Goal: Transaction & Acquisition: Purchase product/service

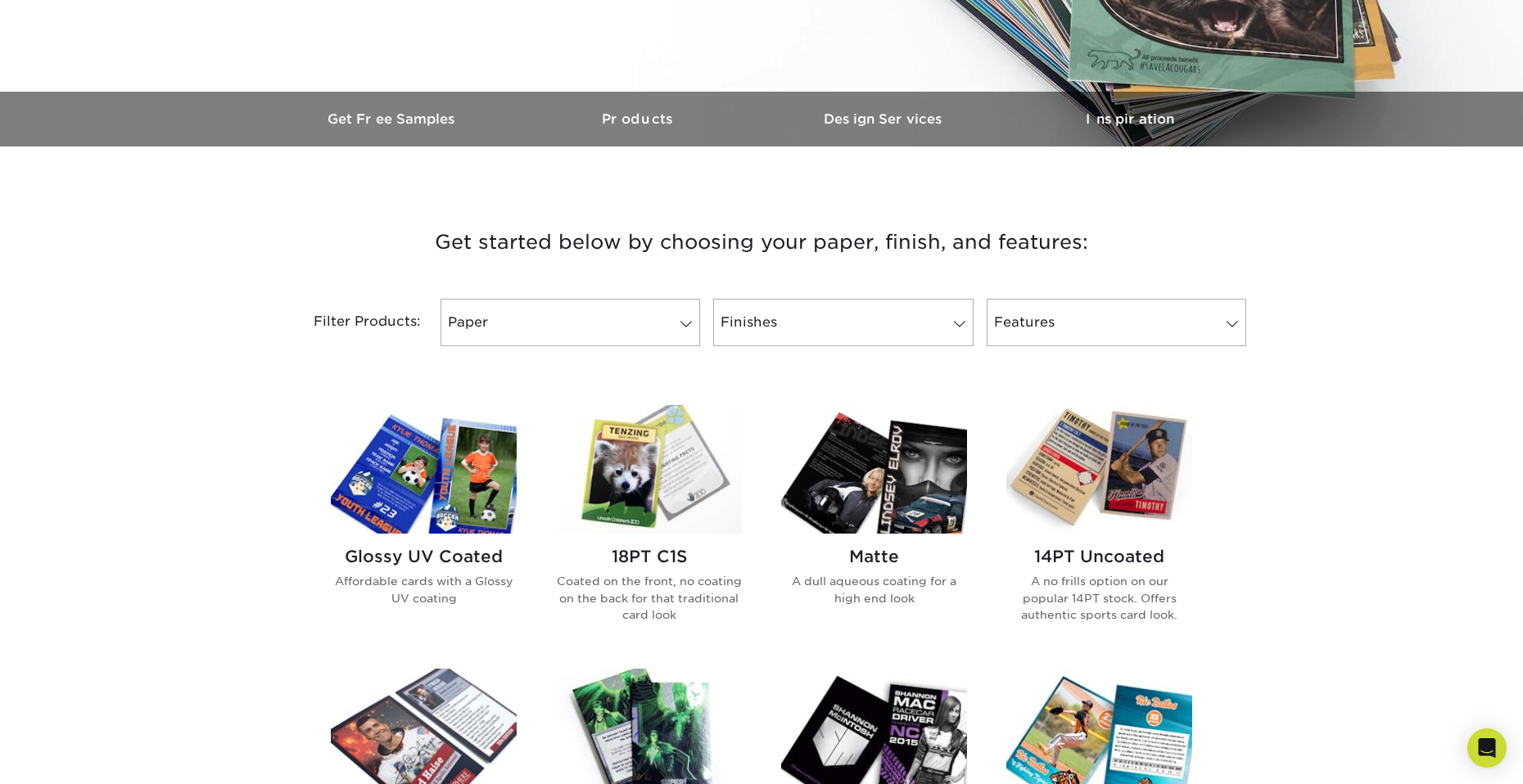
scroll to position [573, 0]
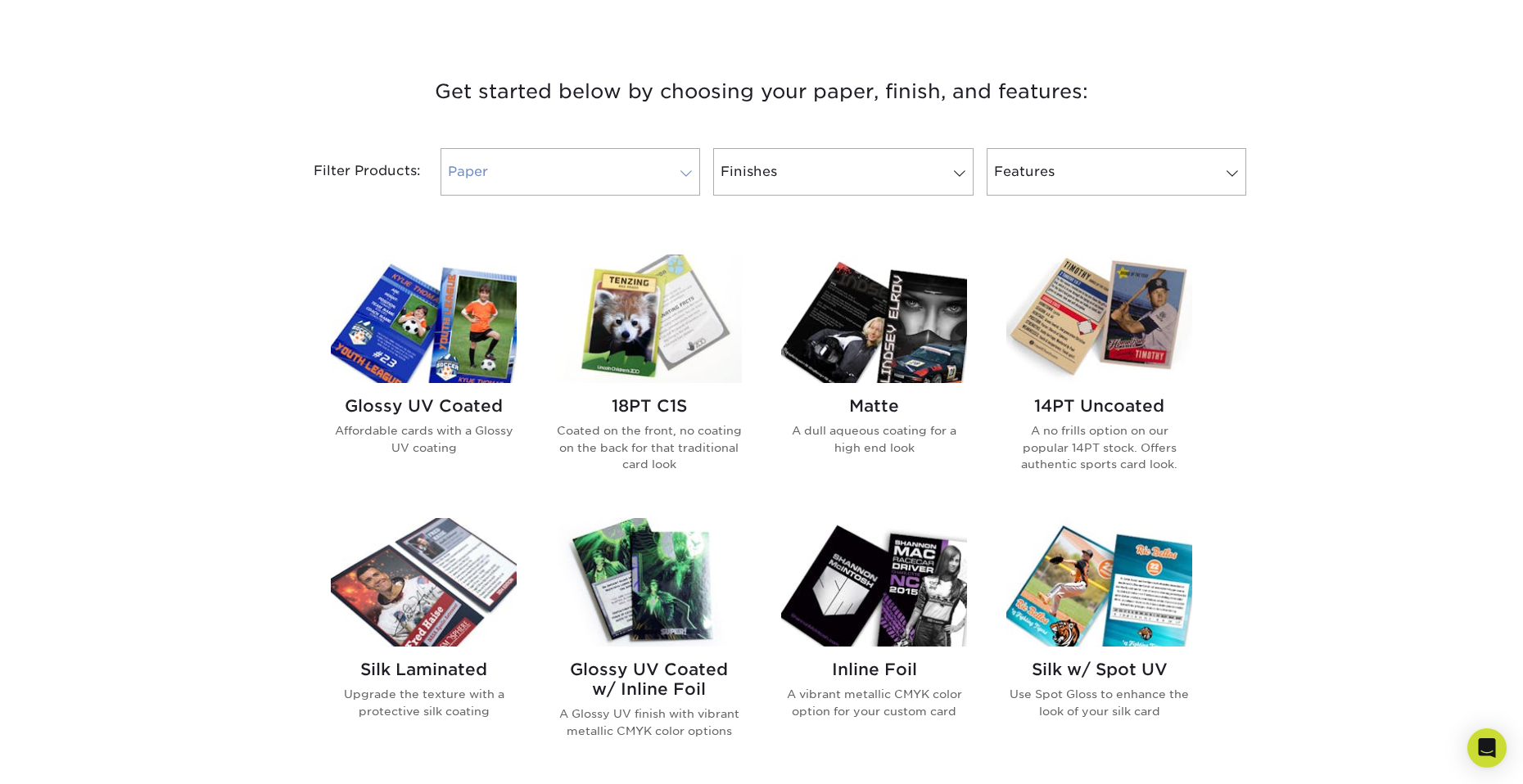
click at [633, 185] on link "Paper" at bounding box center [570, 171] width 259 height 48
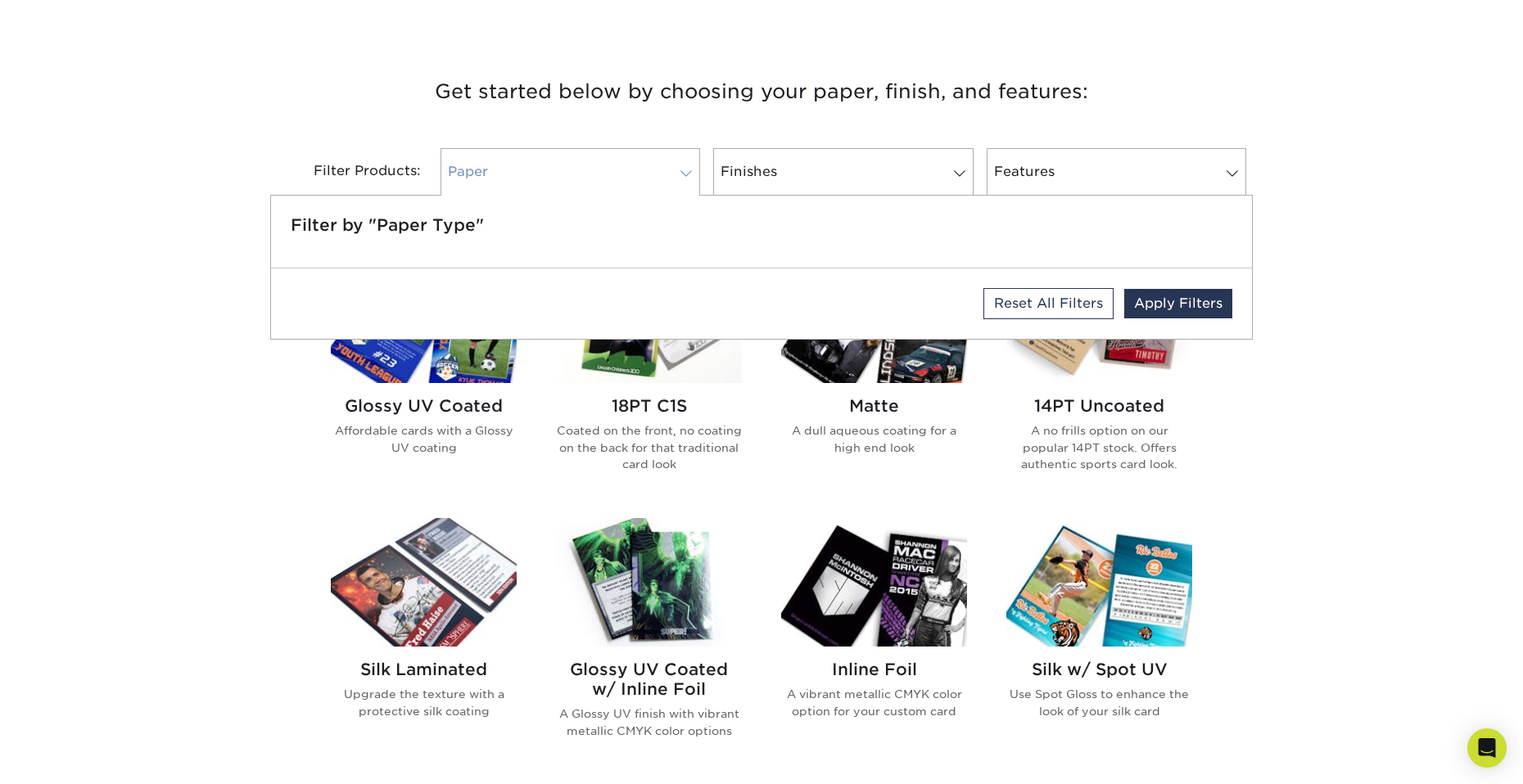
click at [635, 171] on link "Paper" at bounding box center [570, 171] width 259 height 48
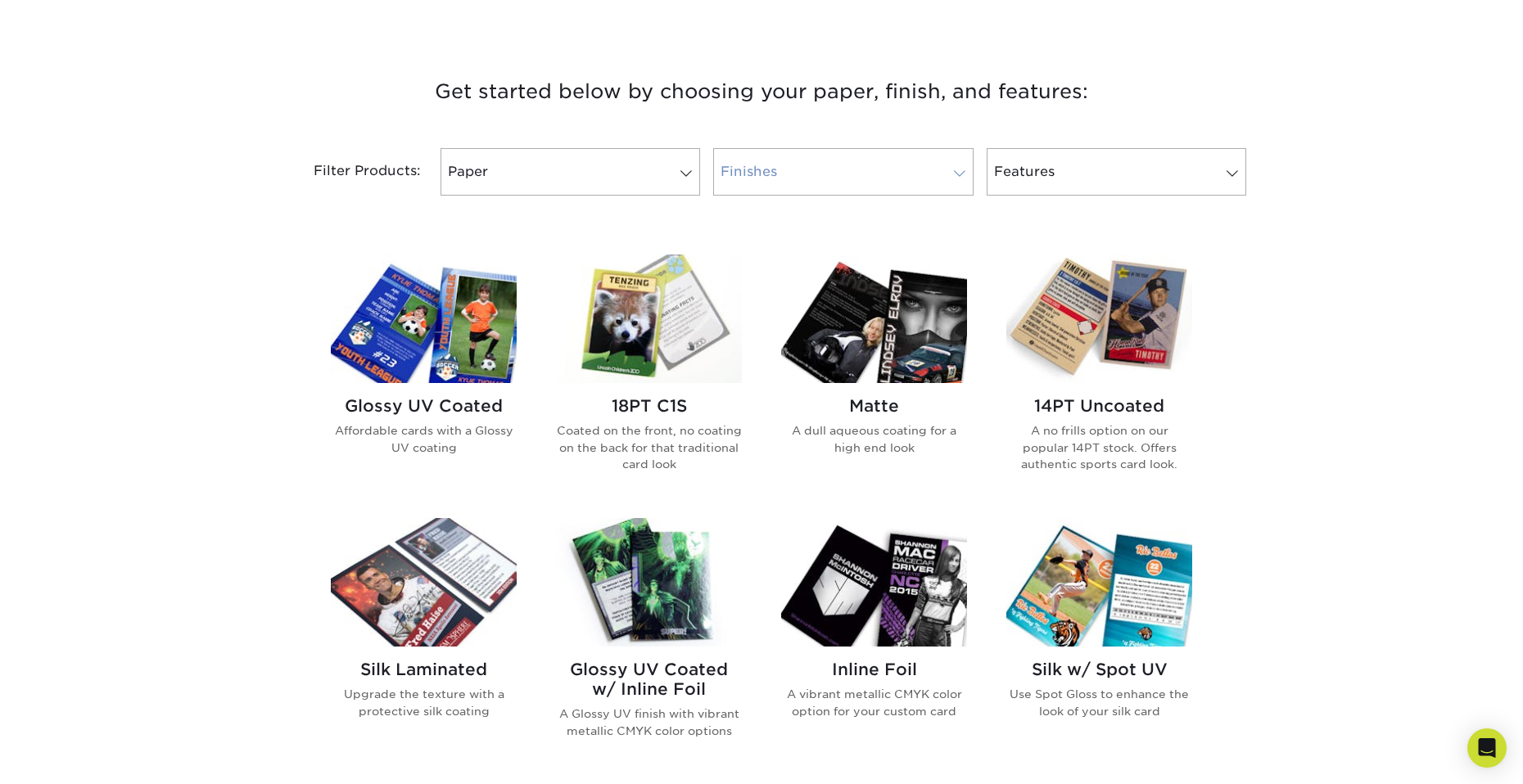
click at [859, 172] on link "Finishes" at bounding box center [843, 171] width 259 height 48
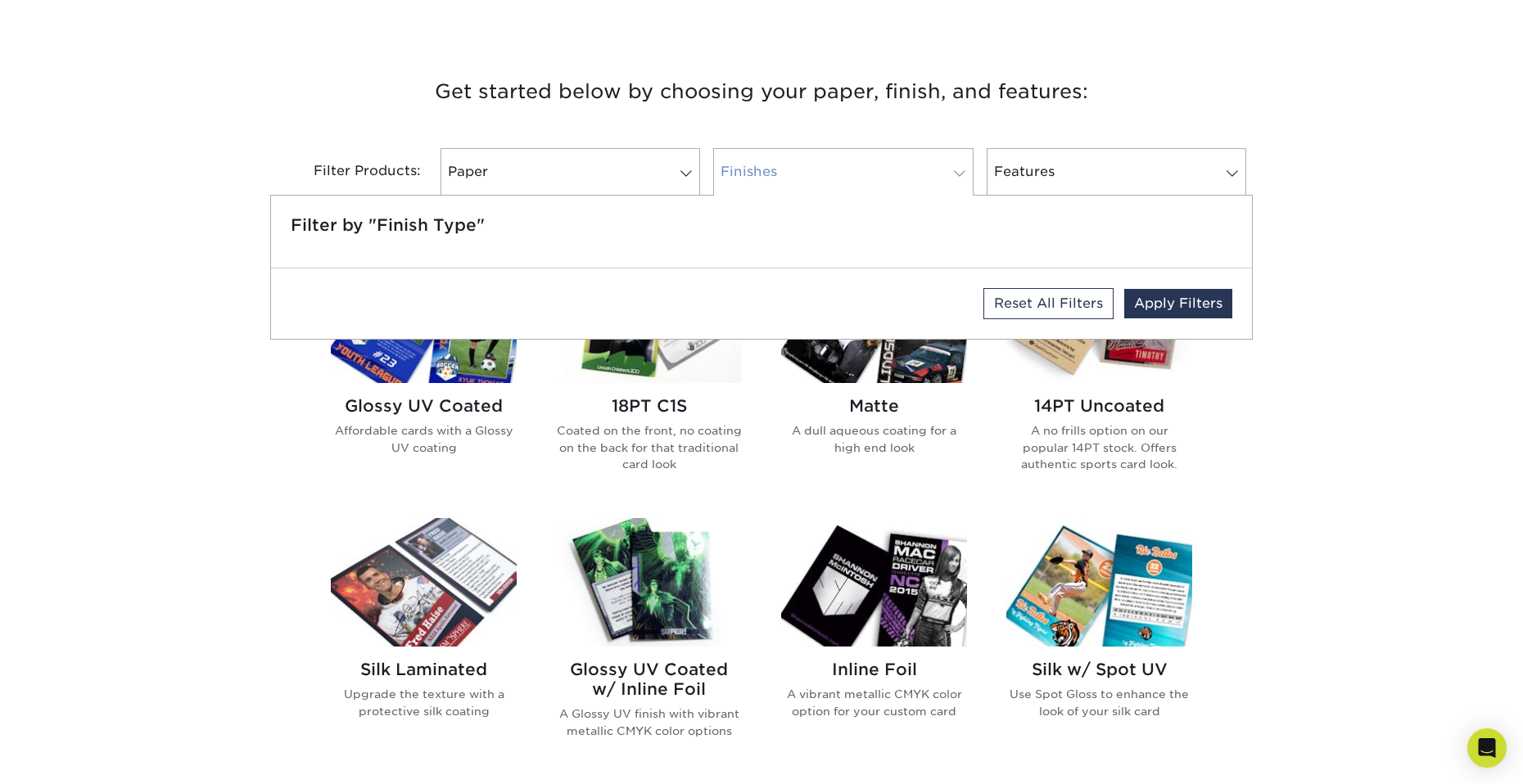
click at [859, 172] on link "Finishes" at bounding box center [843, 171] width 259 height 48
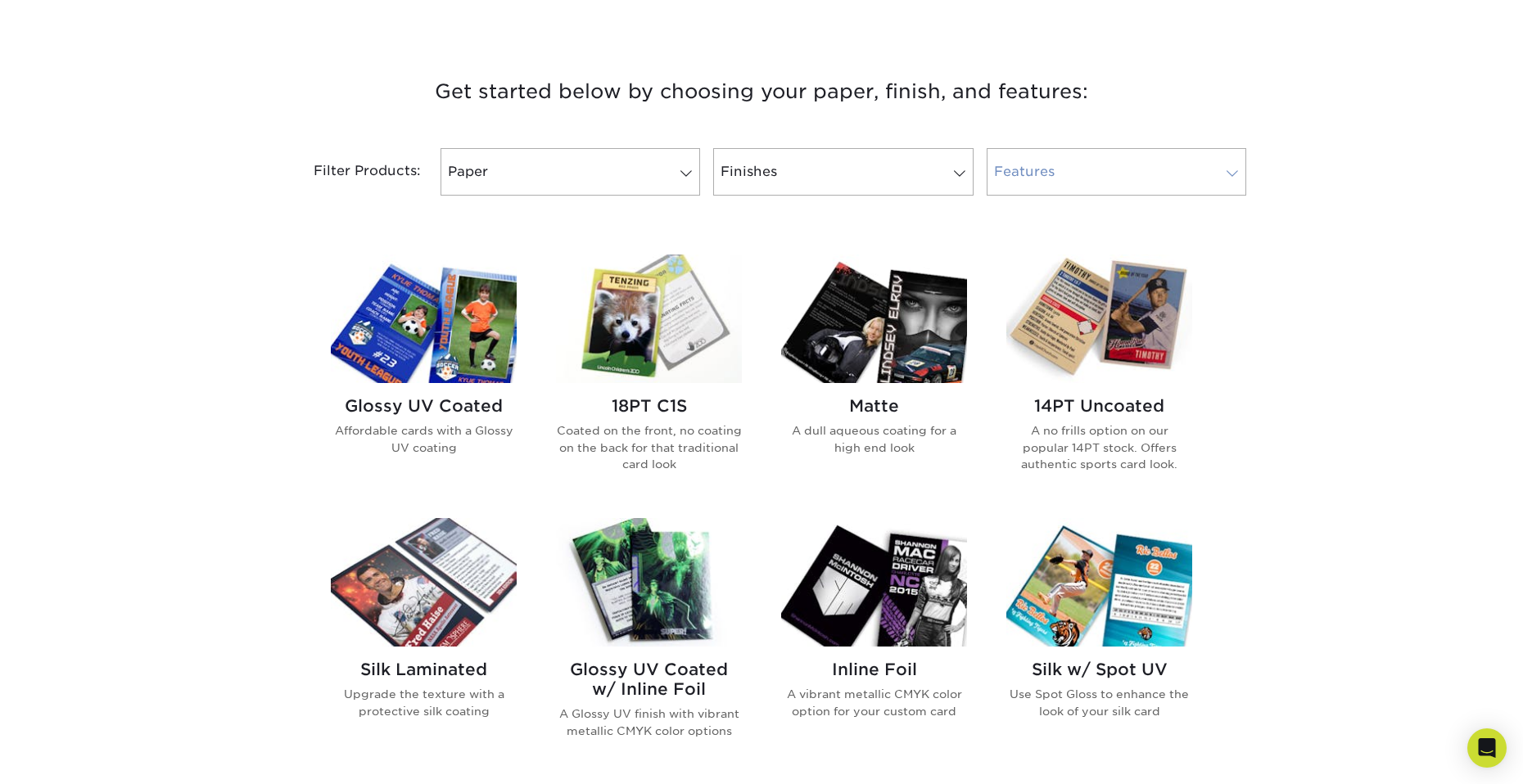
click at [1199, 172] on link "Features" at bounding box center [1117, 171] width 259 height 48
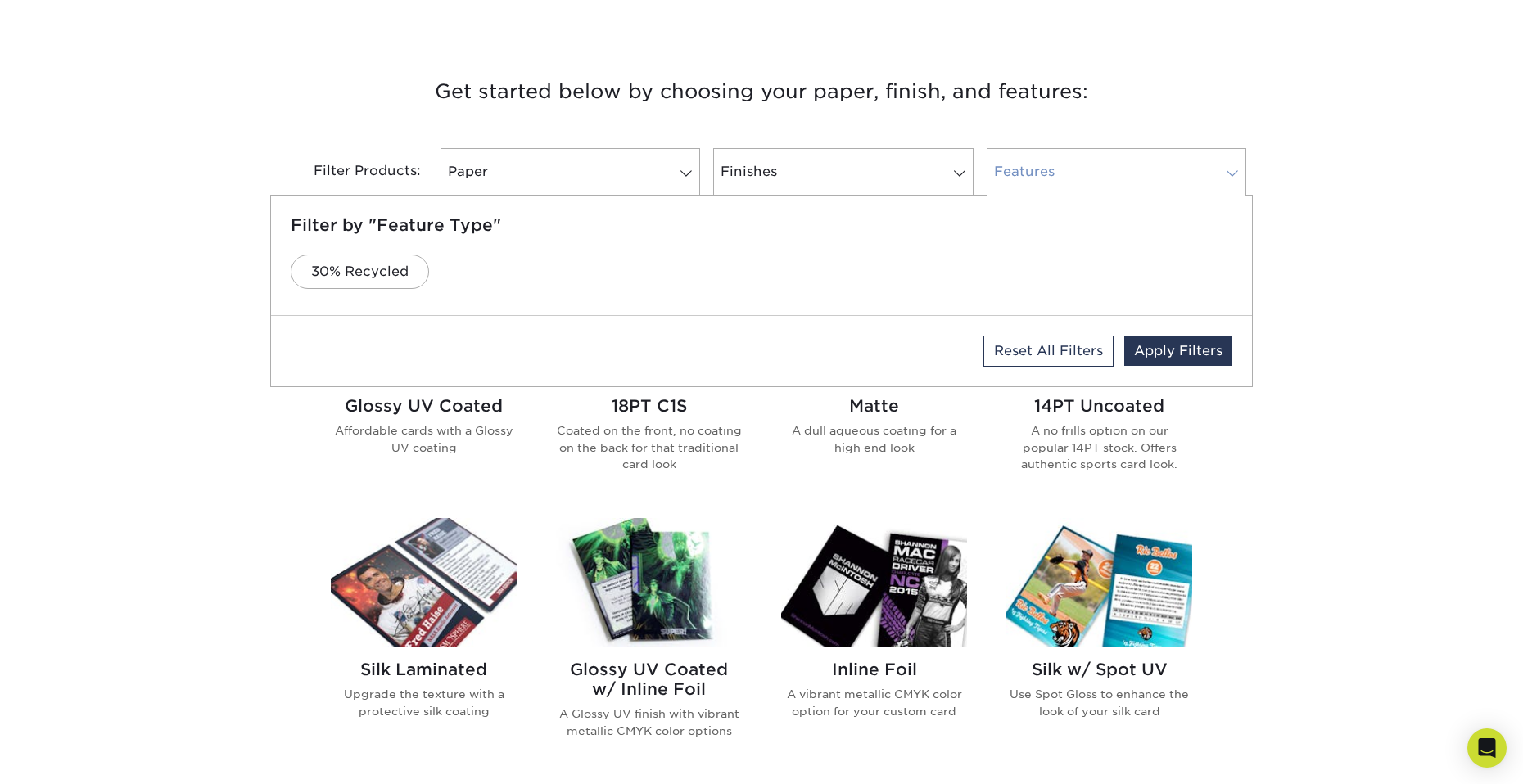
click at [1117, 177] on link "Features" at bounding box center [1117, 171] width 259 height 48
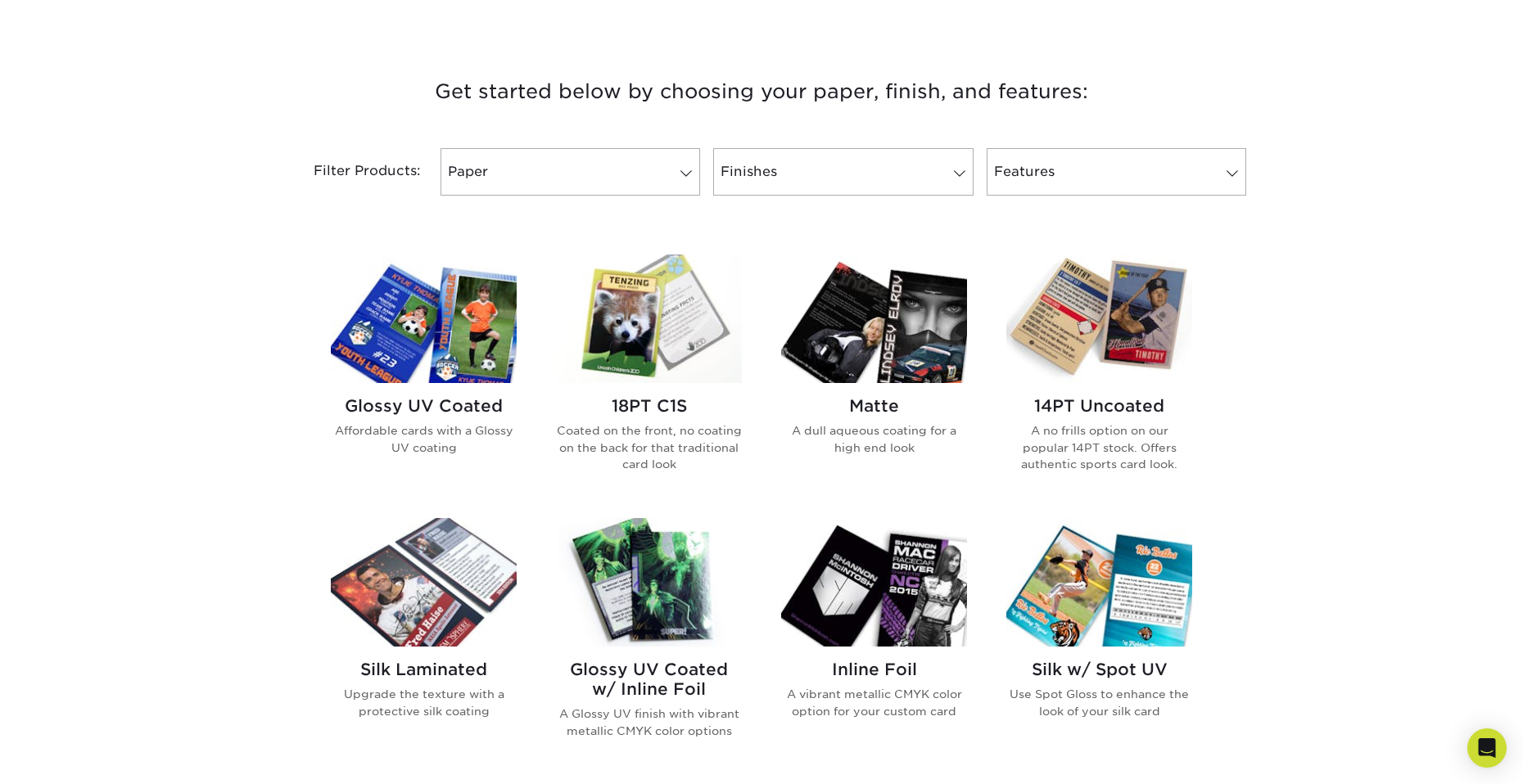
click at [425, 341] on img at bounding box center [424, 319] width 186 height 129
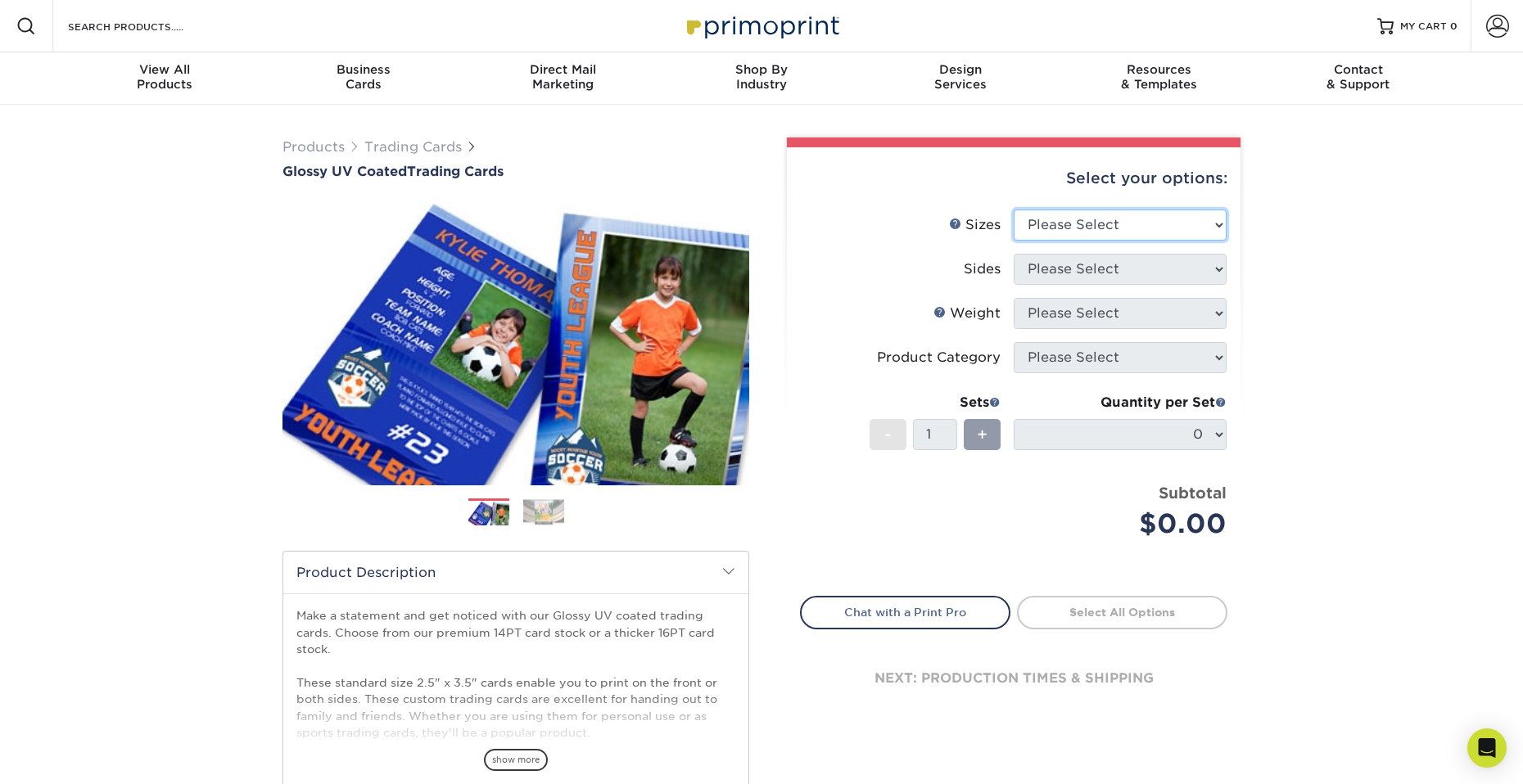
click at [1212, 231] on select "Please Select 2.5" x 3.5"" at bounding box center [1120, 225] width 213 height 31
select select "2.50x3.50"
click at [1014, 210] on select "Please Select 2.5" x 3.5"" at bounding box center [1120, 225] width 213 height 31
click at [1201, 262] on select "Please Select Print Both Sides Print Front Only" at bounding box center [1120, 269] width 213 height 31
select select "13abbda7-1d64-4f25-8bb2-c179b224825d"
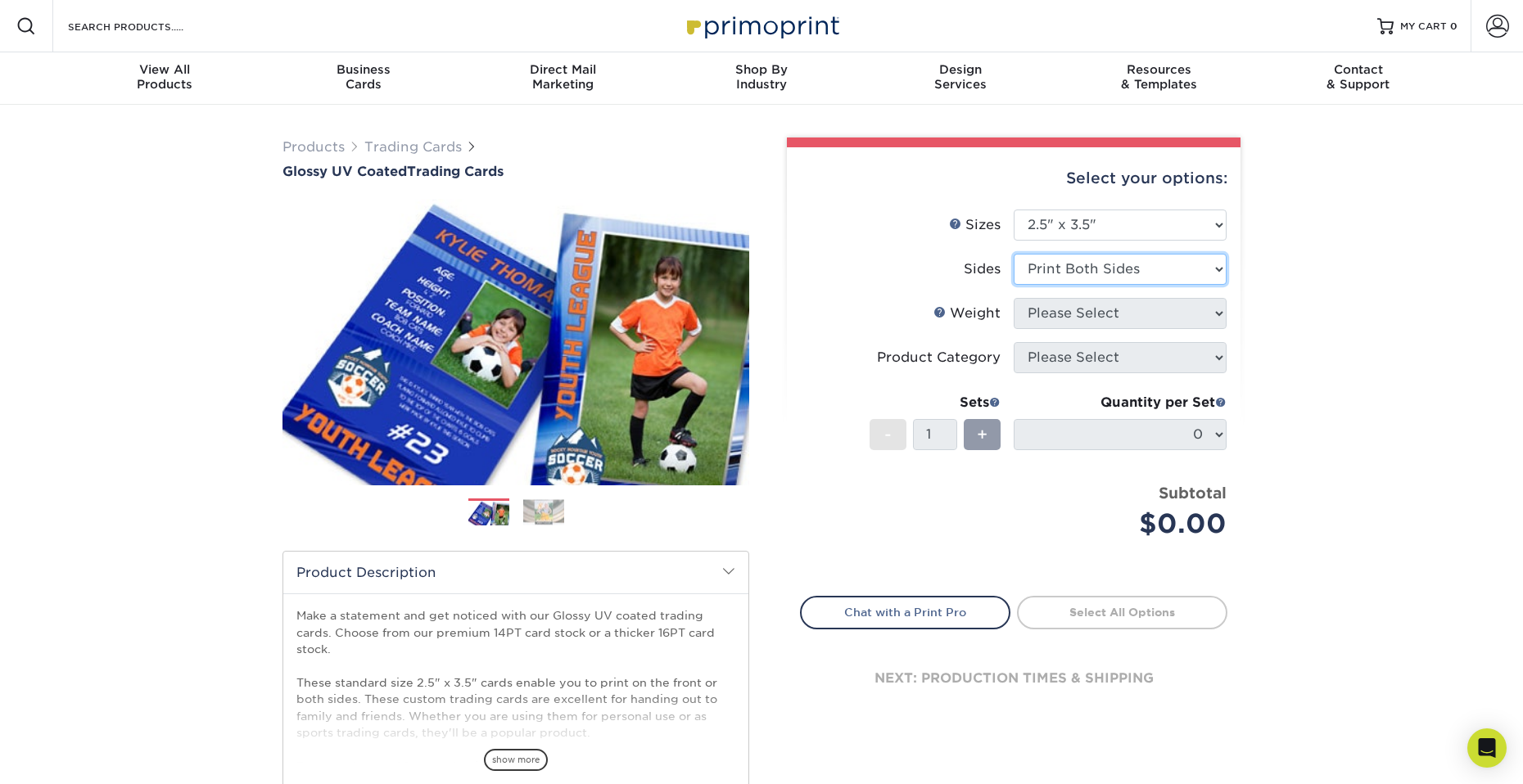
click at [1014, 254] on select "Please Select Print Both Sides Print Front Only" at bounding box center [1120, 269] width 213 height 31
click at [1206, 308] on select "Please Select 16PT 14PT 18PT C1S" at bounding box center [1120, 313] width 213 height 31
select select "16PT"
click at [1014, 298] on select "Please Select 16PT 14PT 18PT C1S" at bounding box center [1120, 313] width 213 height 31
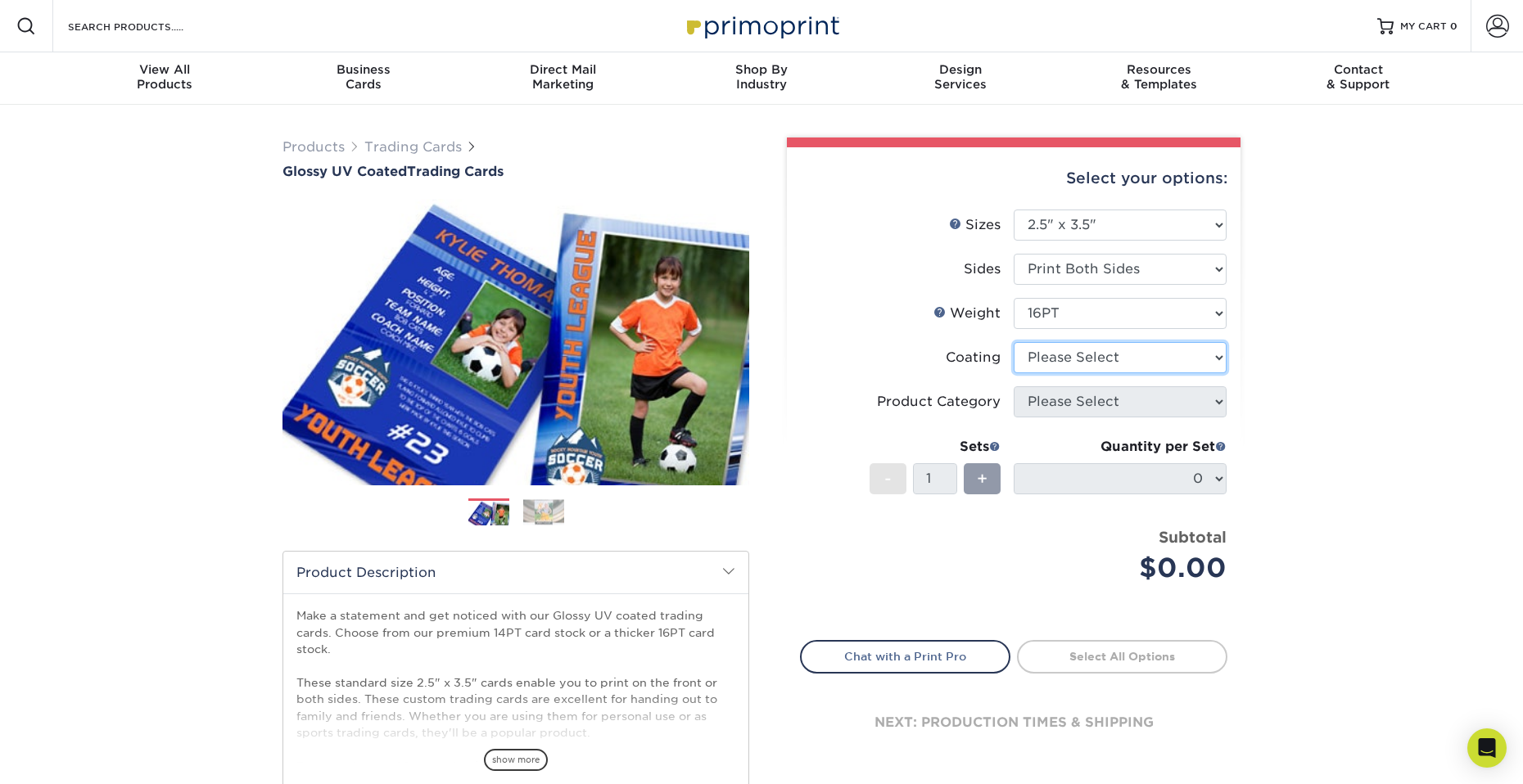
click at [1208, 367] on select at bounding box center [1120, 357] width 213 height 31
click at [1014, 342] on select at bounding box center [1120, 357] width 213 height 31
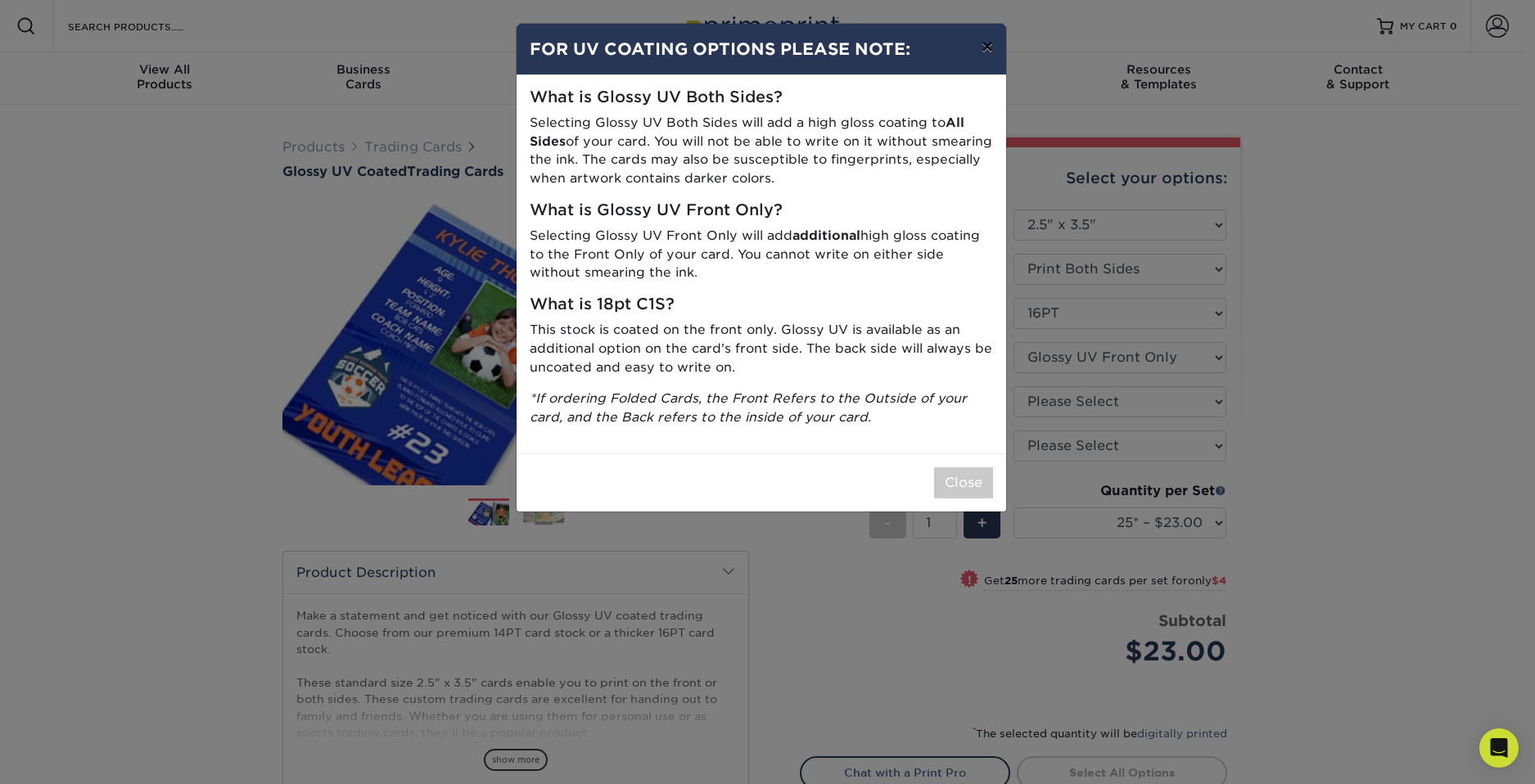
click at [982, 43] on button "×" at bounding box center [987, 46] width 38 height 46
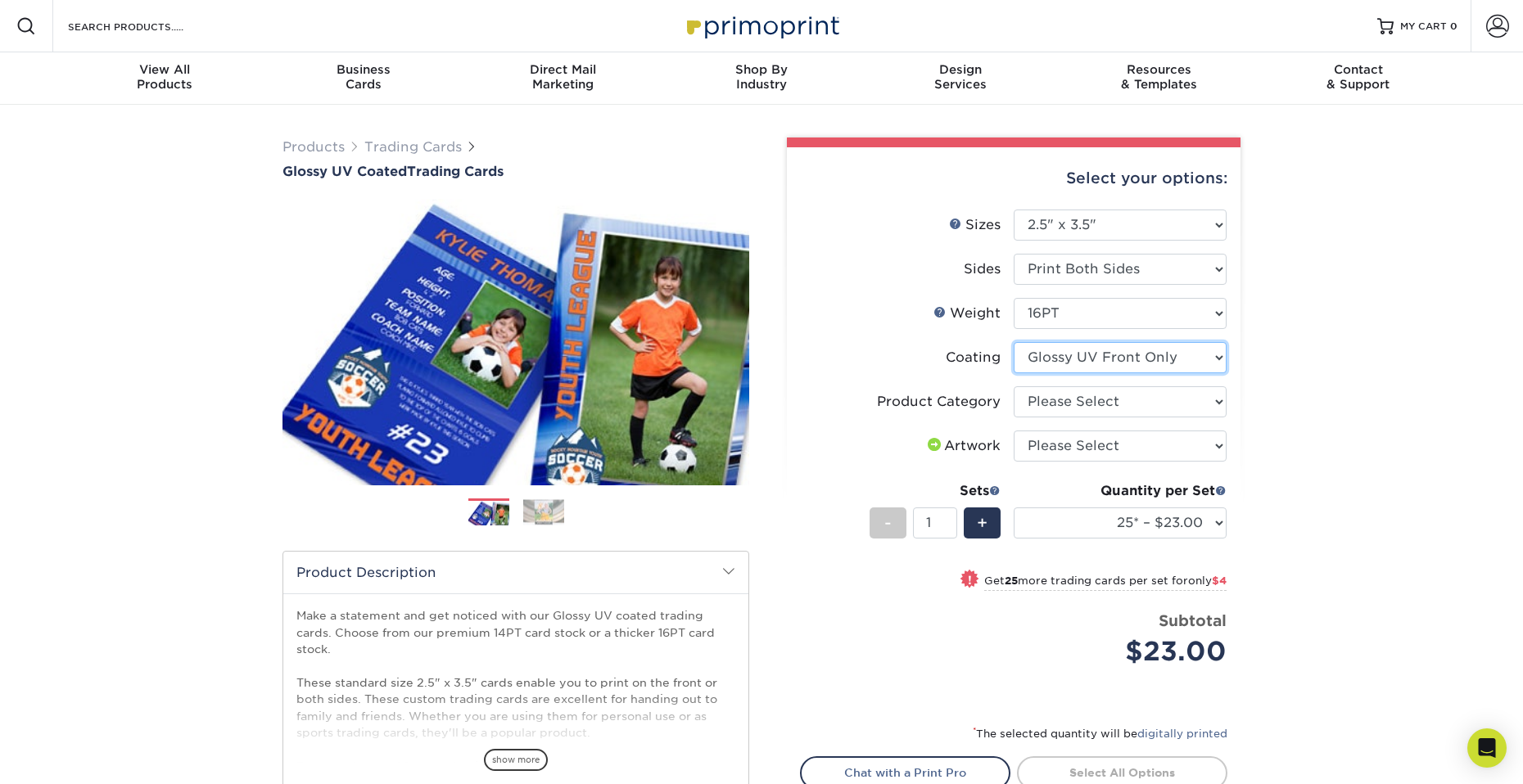
click at [1218, 359] on select at bounding box center [1120, 357] width 213 height 31
select select "ae367451-b2b8-45df-a344-0f05b6a12993"
click at [1014, 342] on select at bounding box center [1120, 357] width 213 height 31
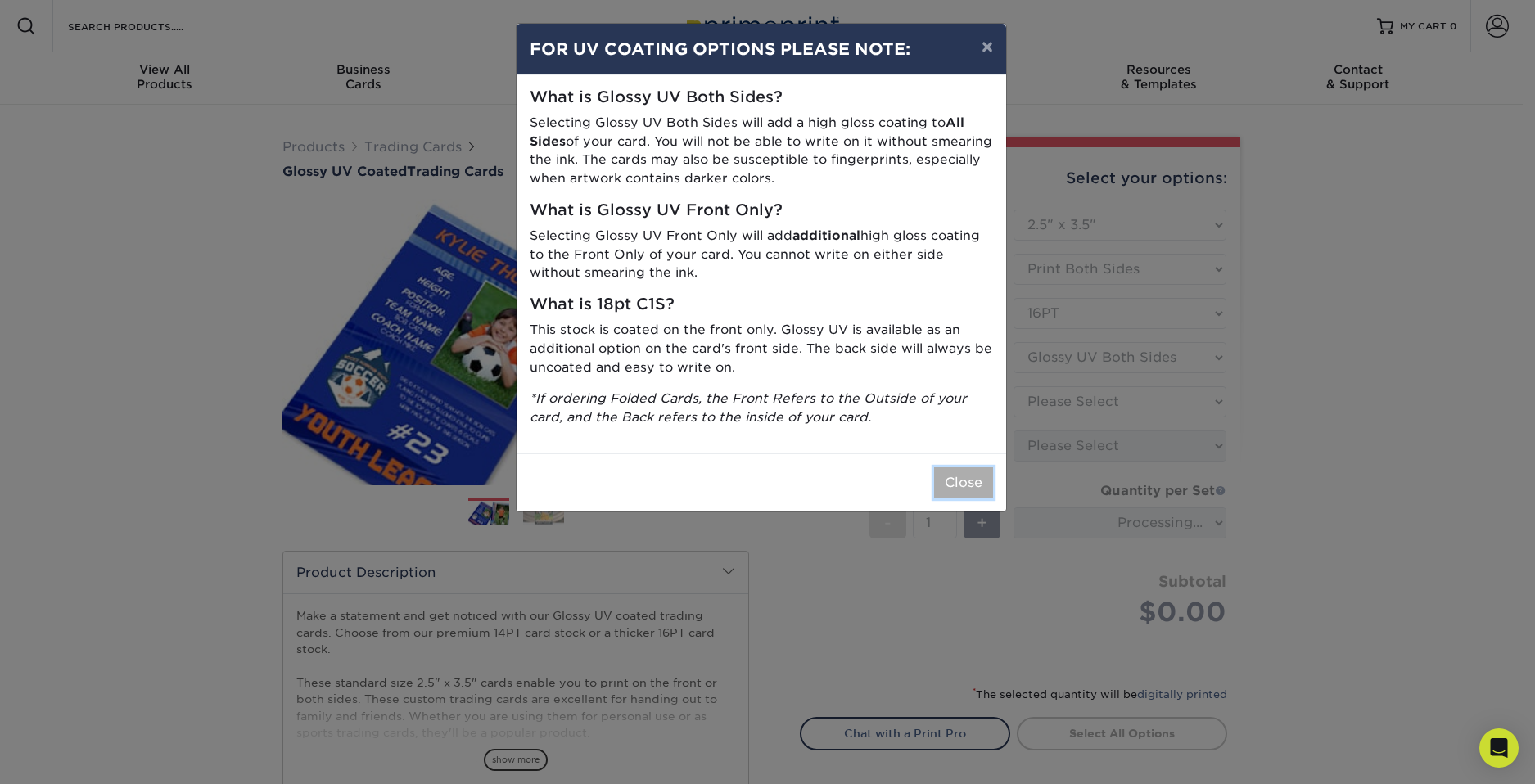
click at [990, 481] on button "Close" at bounding box center [963, 482] width 59 height 31
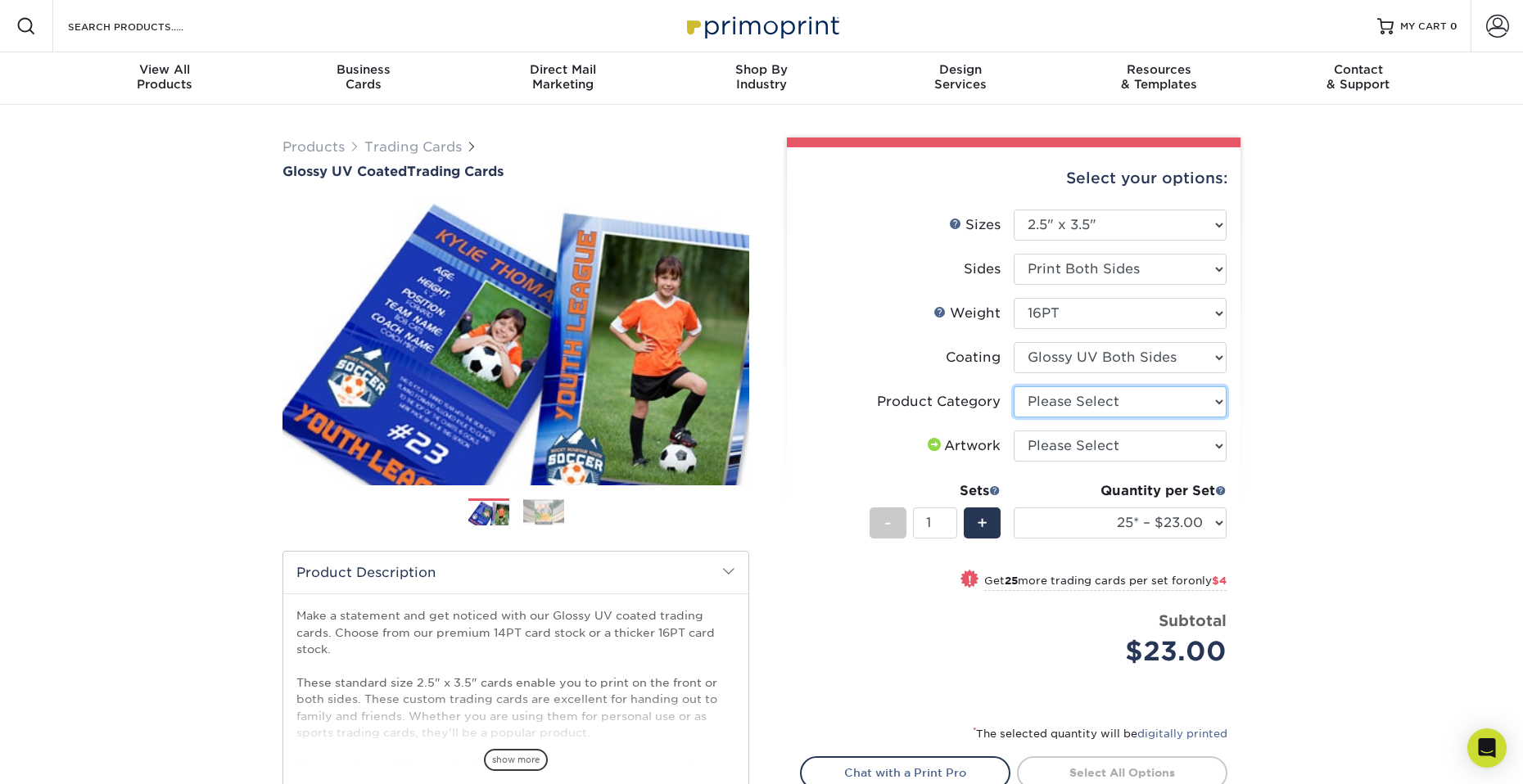
click at [1209, 404] on select "Please Select Trading Cards" at bounding box center [1120, 401] width 213 height 31
select select "c2f9bce9-36c2-409d-b101-c29d9d031e18"
click at [1014, 386] on select "Please Select Trading Cards" at bounding box center [1120, 401] width 213 height 31
click at [1193, 434] on select "Please Select I will upload files I need a design - $100" at bounding box center [1120, 445] width 213 height 31
select select "upload"
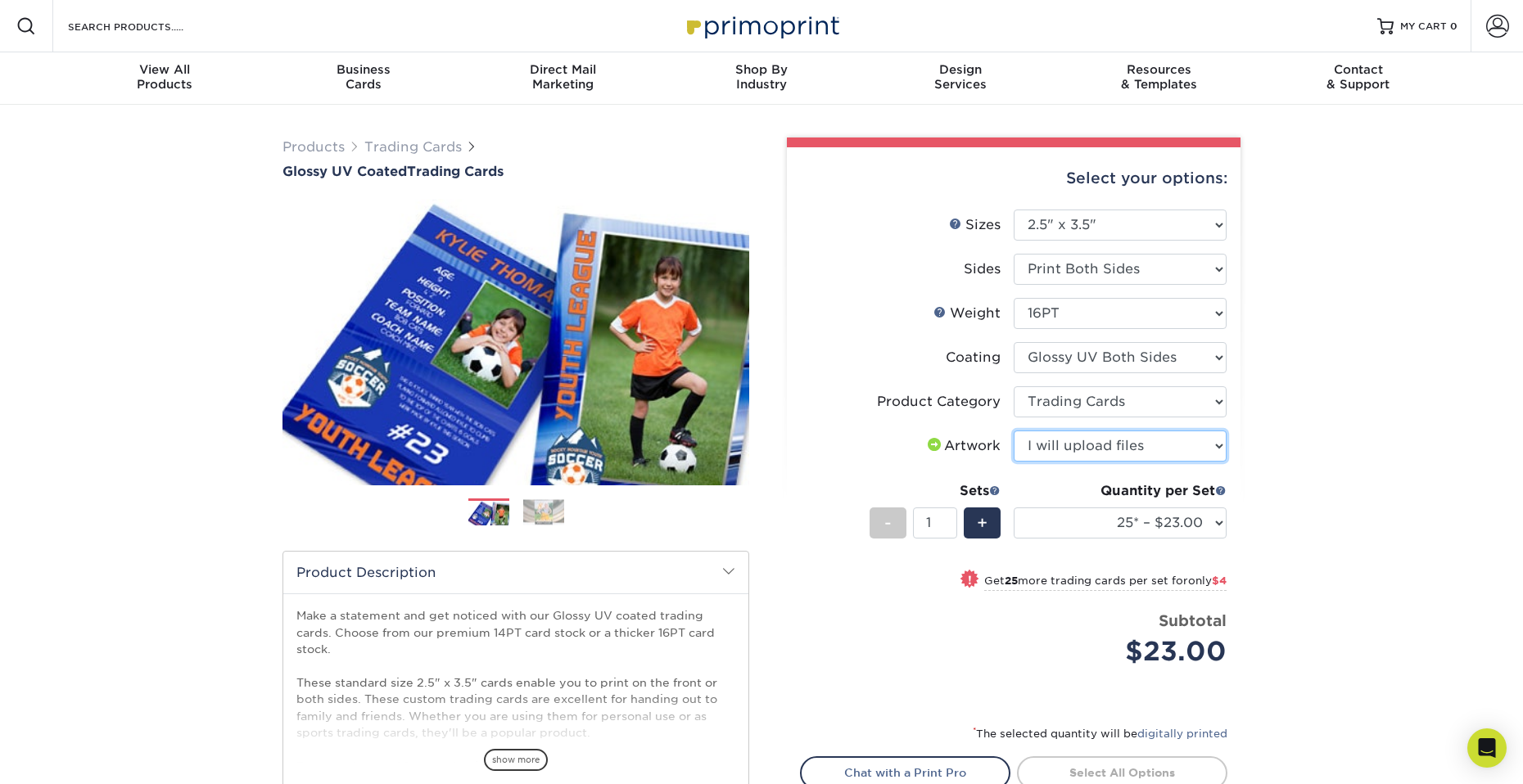
click at [1014, 430] on select "Please Select I will upload files I need a design - $100" at bounding box center [1120, 445] width 213 height 31
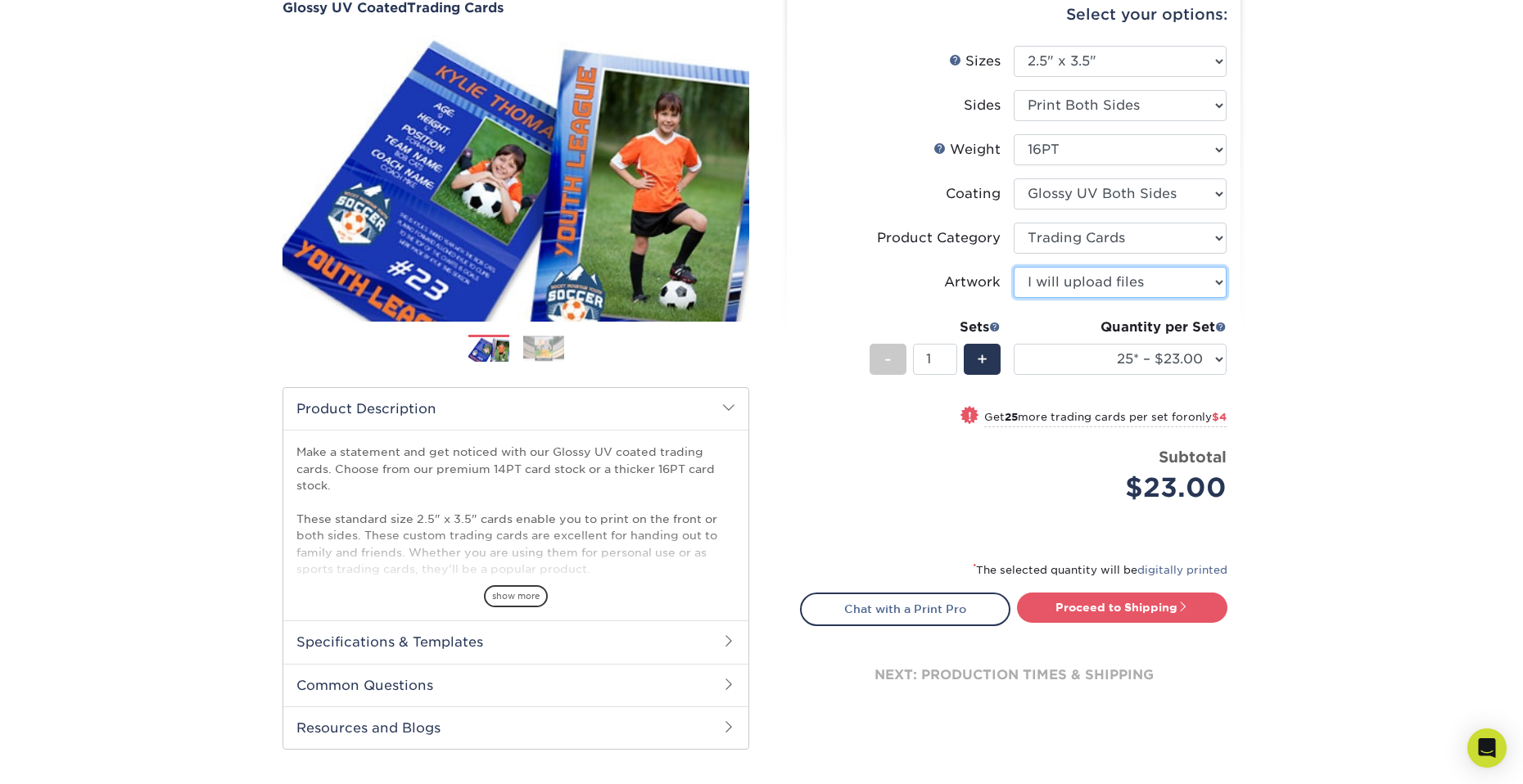
scroll to position [82, 0]
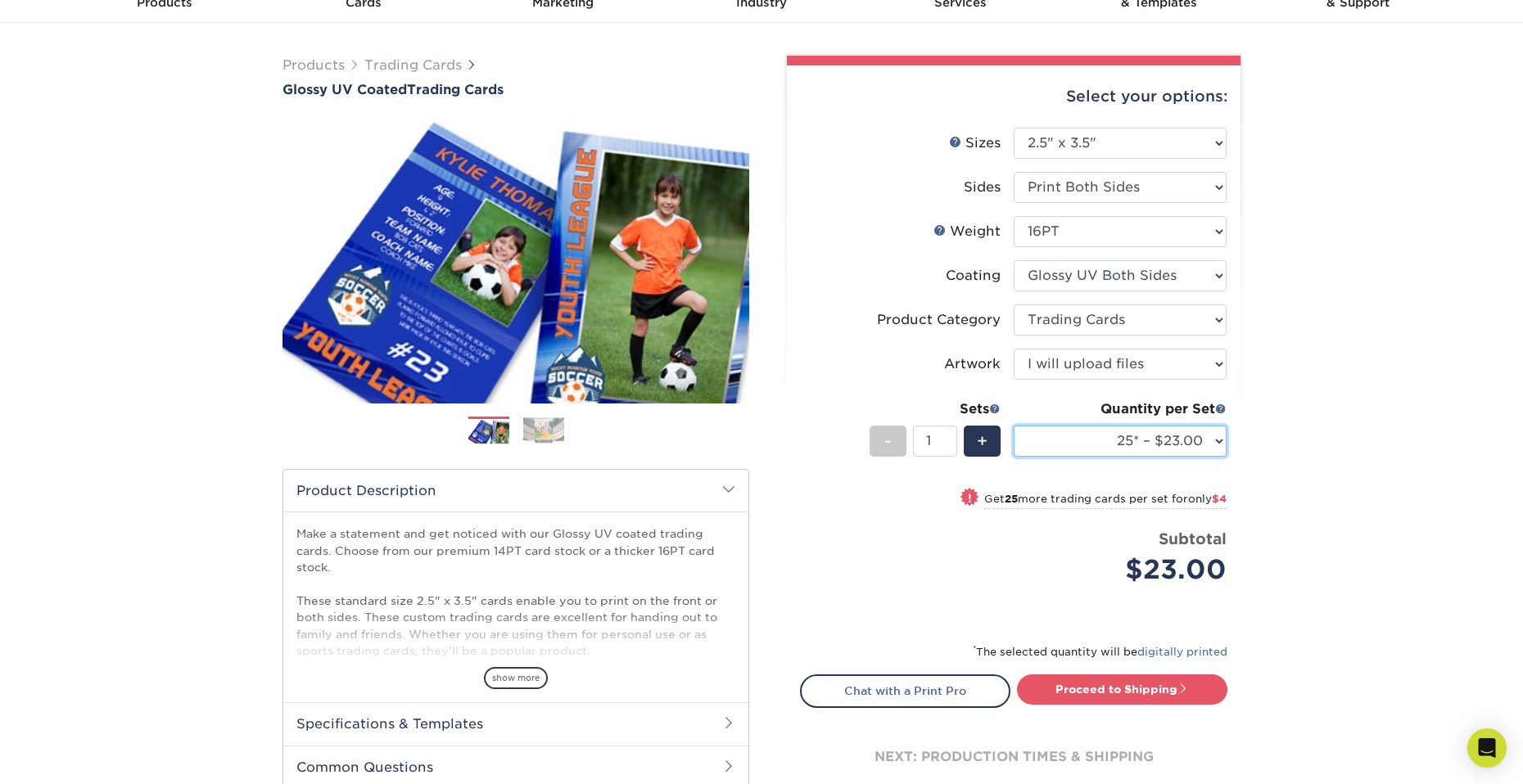
click at [1193, 443] on select "25* – $23.00 50* – $27.00 75* – $33.00 100* – $37.00 250* – $47.00 500 – $58.00…" at bounding box center [1120, 440] width 213 height 31
click at [1302, 710] on div "Products Trading Cards Glossy UV Coated Trading Cards Previous Next /" at bounding box center [761, 460] width 1523 height 874
click at [1198, 450] on select "25* – $23.00 50* – $27.00 75* – $33.00 100* – $37.00 250* – $47.00 500 – $58.00…" at bounding box center [1120, 440] width 213 height 31
click at [1334, 603] on div "Products Trading Cards Glossy UV Coated Trading Cards Previous Next /" at bounding box center [761, 460] width 1523 height 874
click at [1335, 603] on div "Products Trading Cards Glossy UV Coated Trading Cards Previous Next /" at bounding box center [761, 460] width 1523 height 874
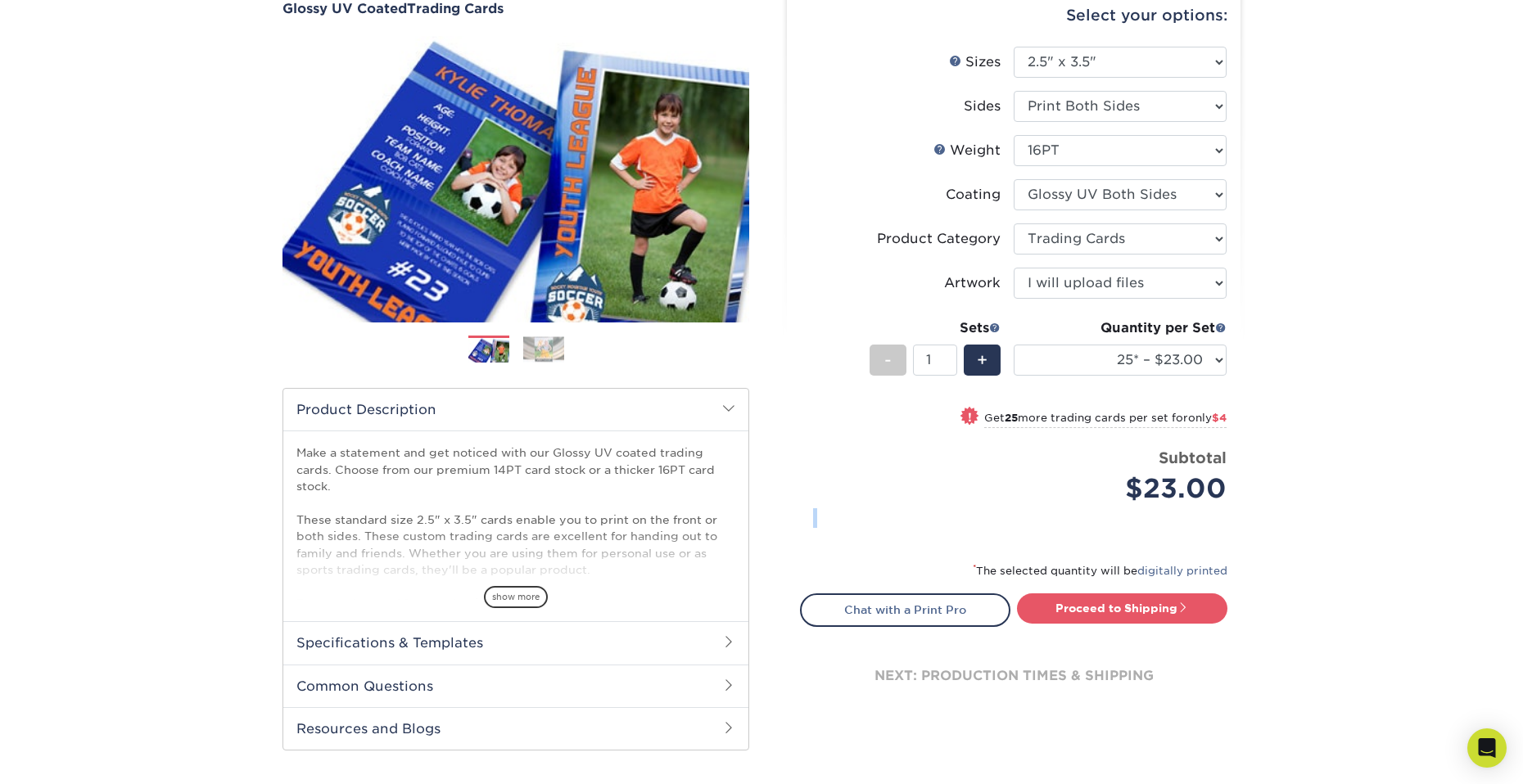
scroll to position [328, 0]
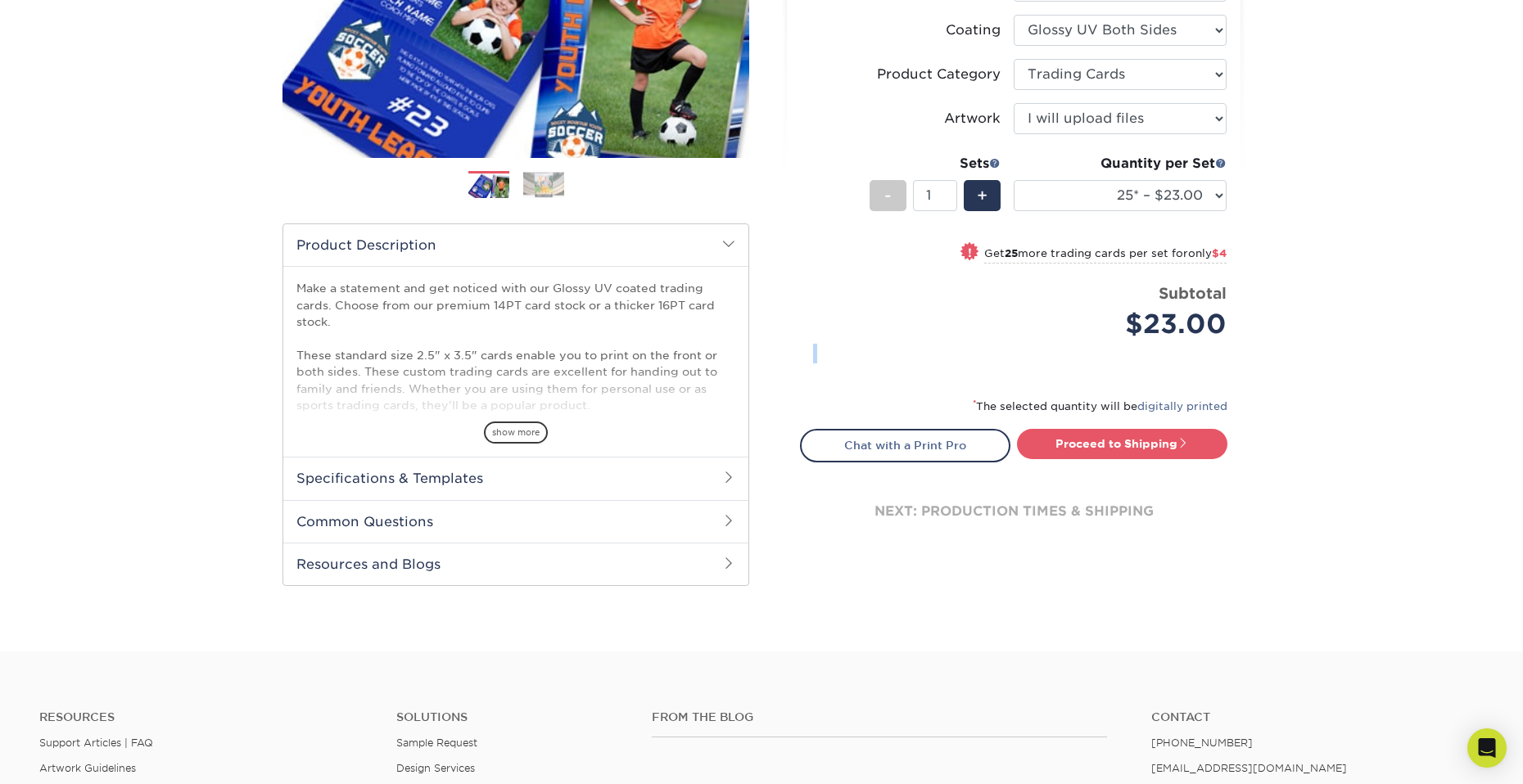
click at [556, 486] on h2 "Specifications & Templates" at bounding box center [516, 477] width 465 height 43
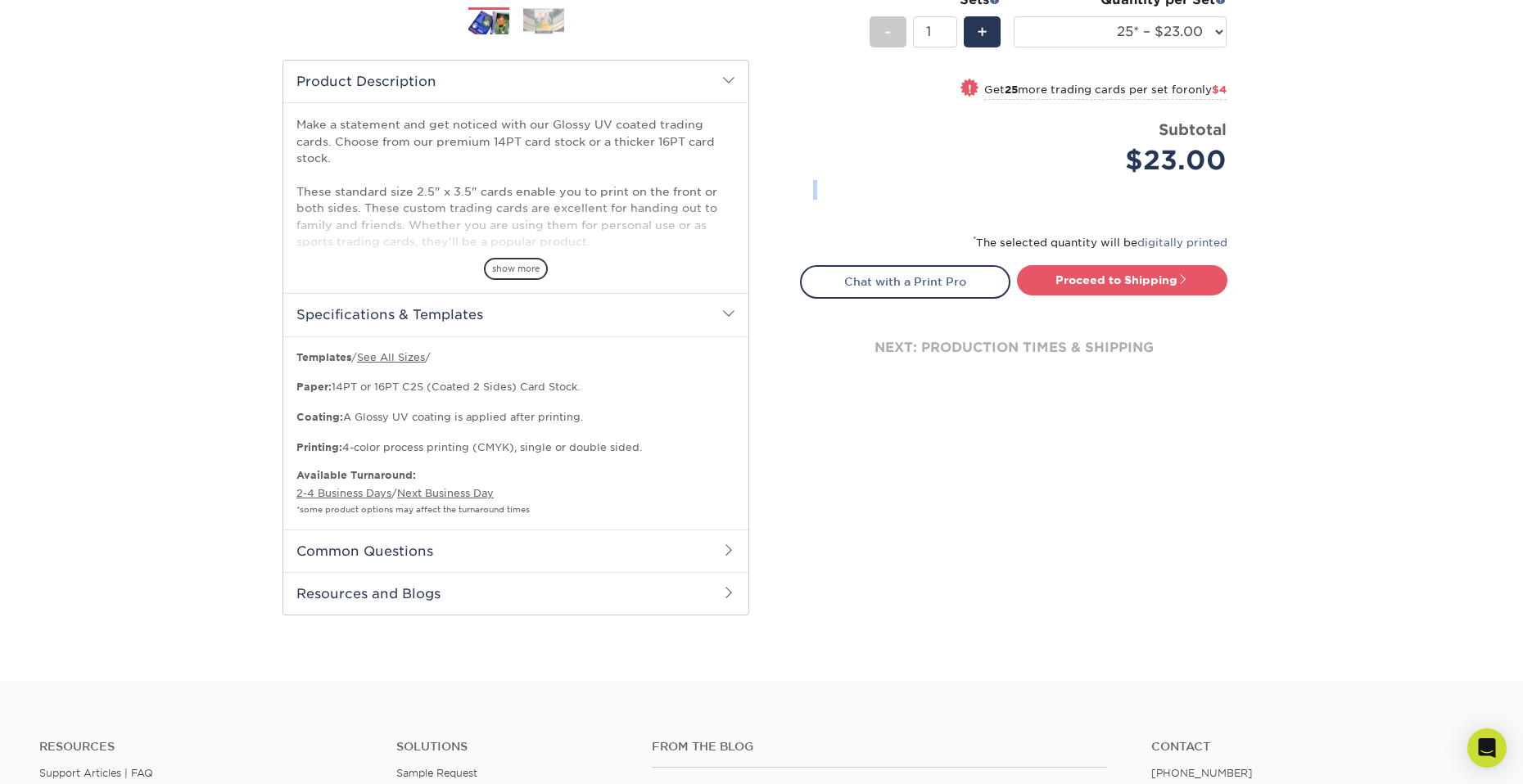
click at [444, 552] on h2 "Common Questions" at bounding box center [516, 551] width 465 height 43
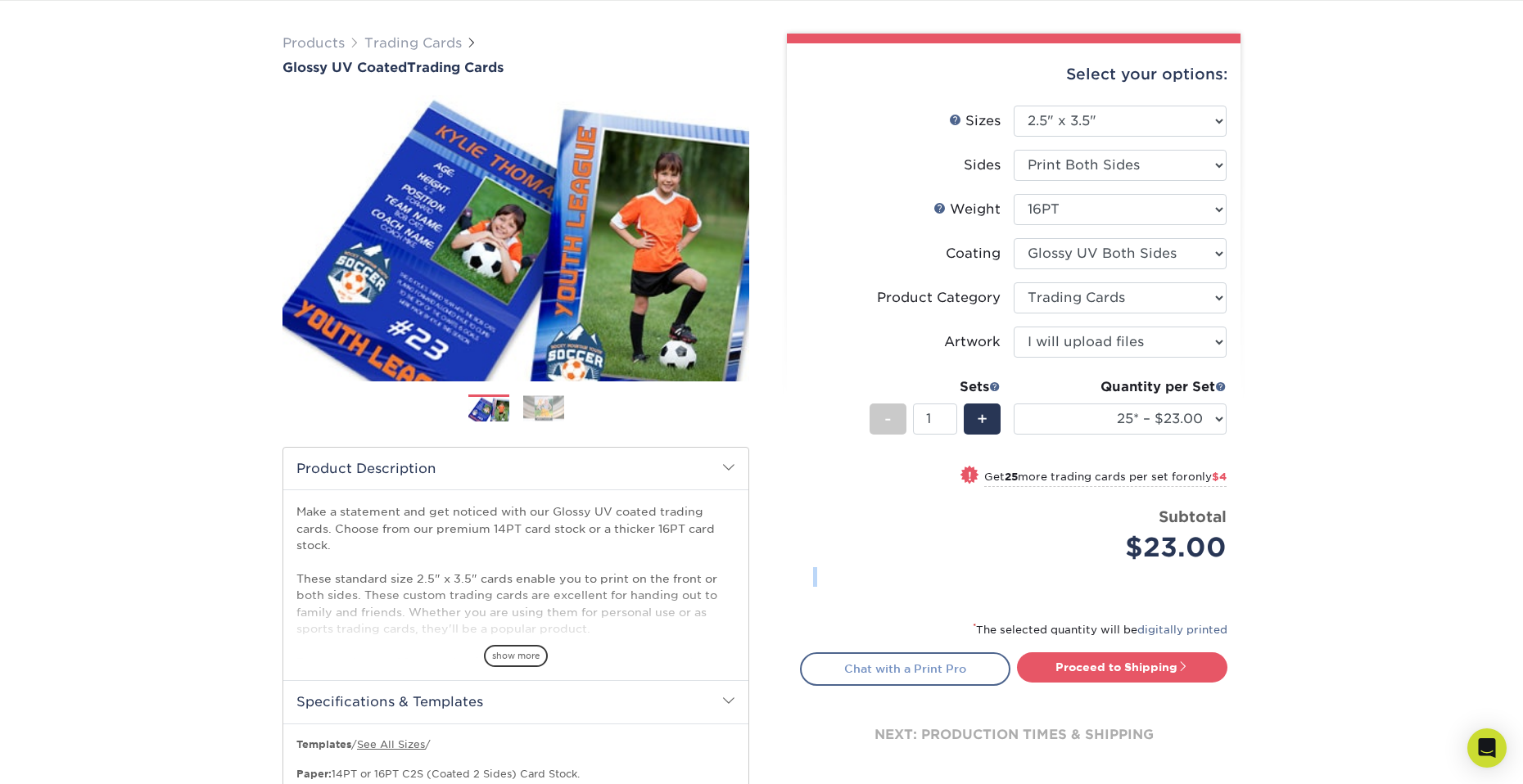
scroll to position [0, 0]
